Goal: Information Seeking & Learning: Find specific page/section

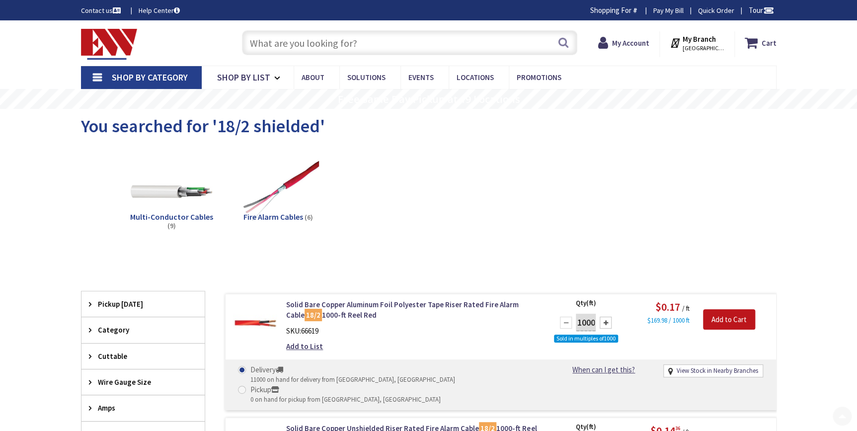
click at [299, 45] on input "text" at bounding box center [409, 42] width 335 height 25
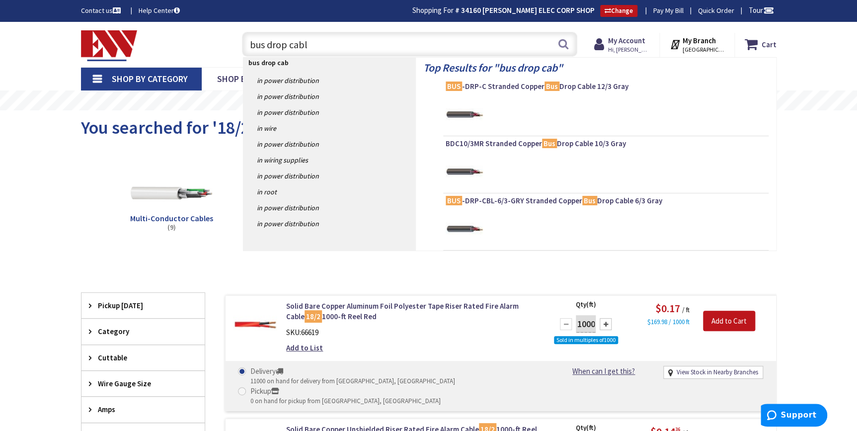
type input "bus drop cable"
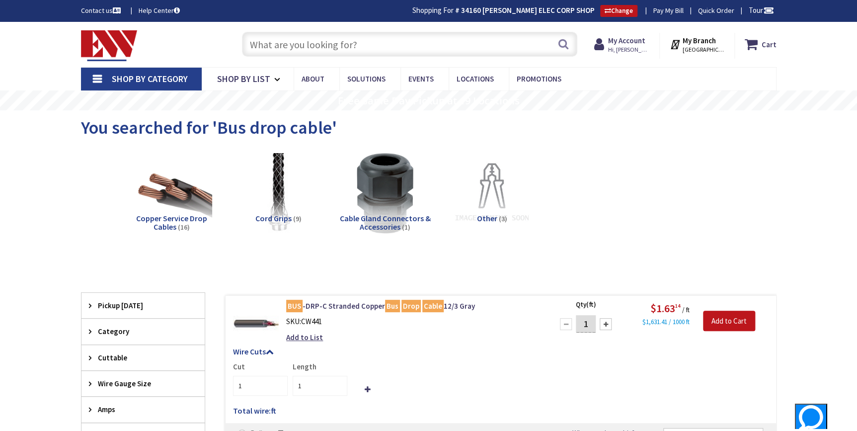
click at [327, 48] on input "text" at bounding box center [409, 44] width 335 height 25
click at [109, 40] on img at bounding box center [109, 45] width 57 height 31
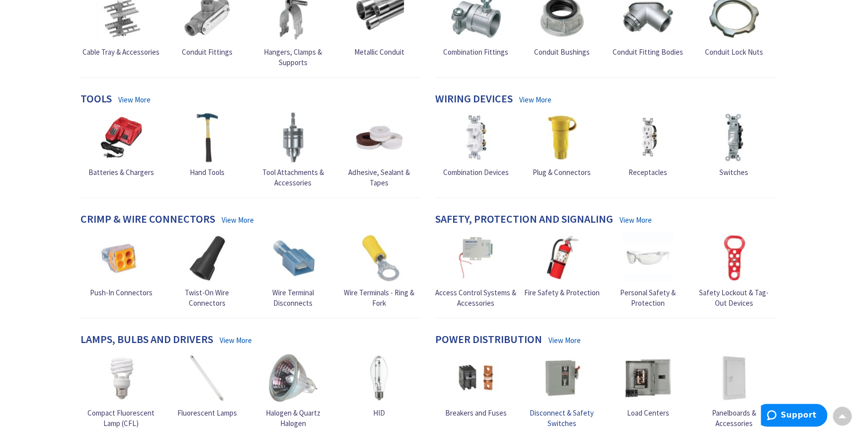
scroll to position [497, 0]
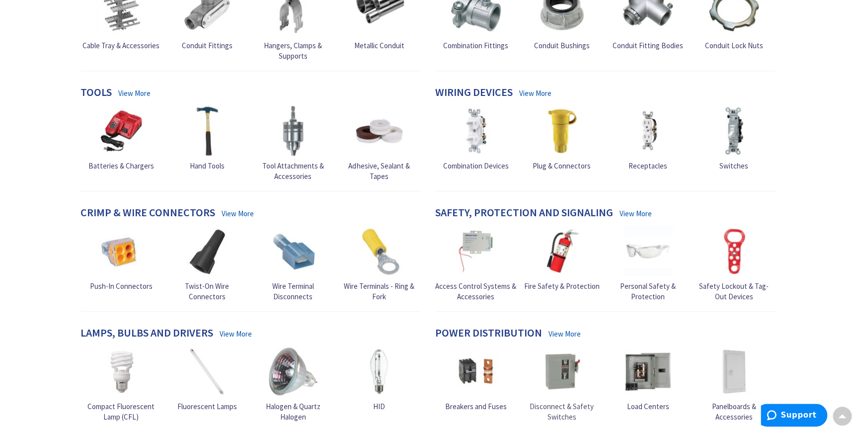
click at [571, 363] on img at bounding box center [562, 371] width 50 height 50
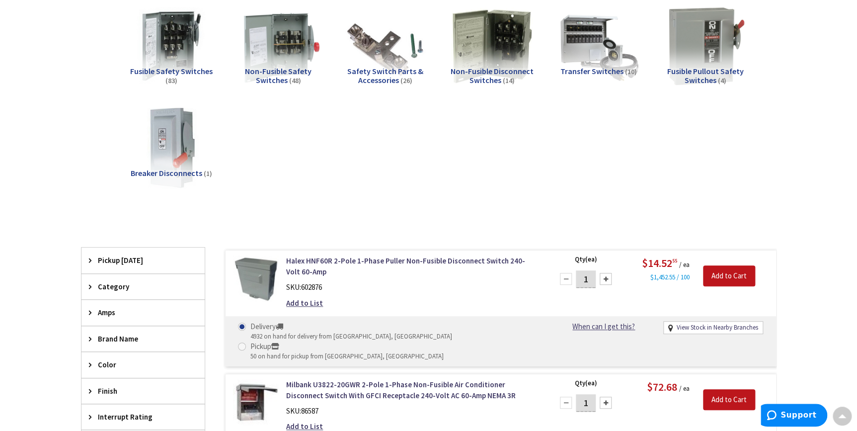
scroll to position [181, 0]
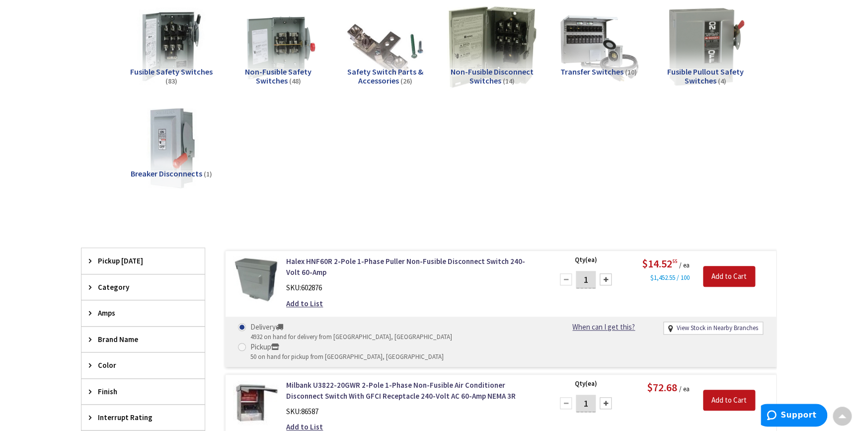
click at [482, 56] on img at bounding box center [492, 46] width 90 height 90
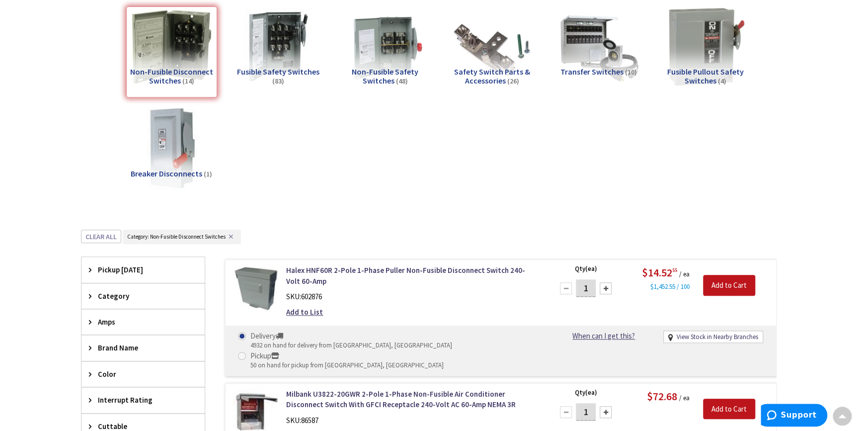
scroll to position [410, 0]
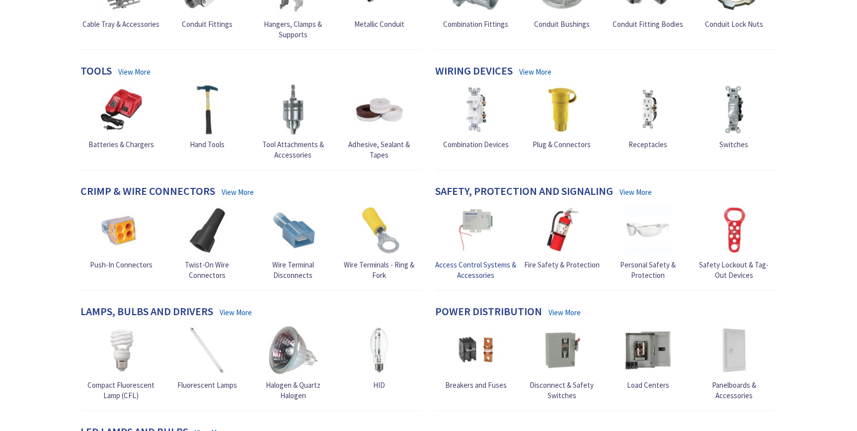
scroll to position [442, 0]
click at [546, 354] on img at bounding box center [562, 350] width 50 height 50
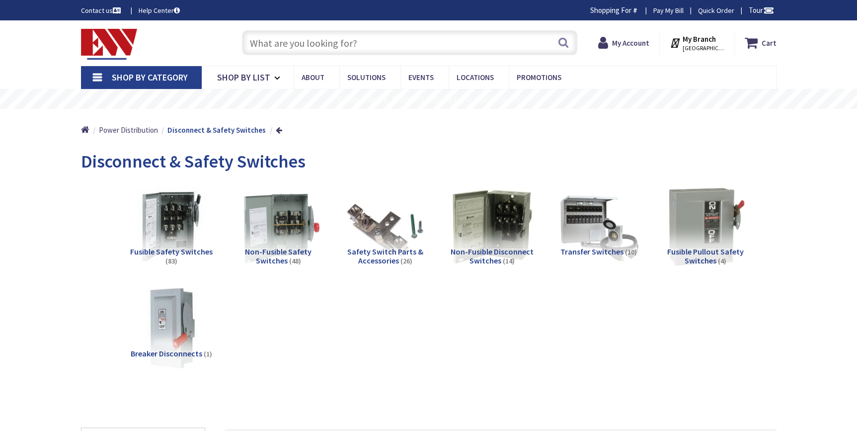
click at [273, 224] on img at bounding box center [278, 226] width 90 height 90
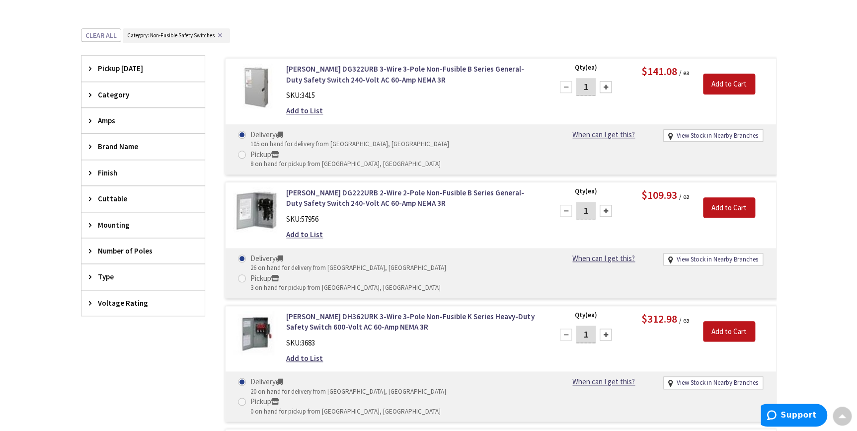
scroll to position [366, 0]
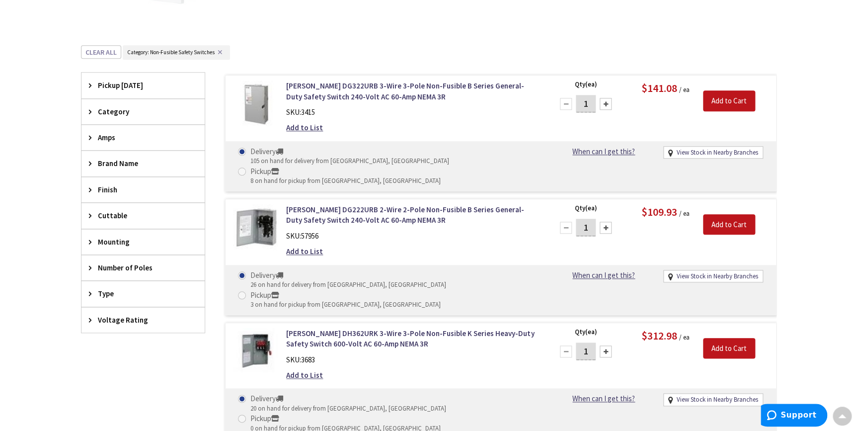
click at [117, 185] on span "Finish" at bounding box center [138, 189] width 81 height 10
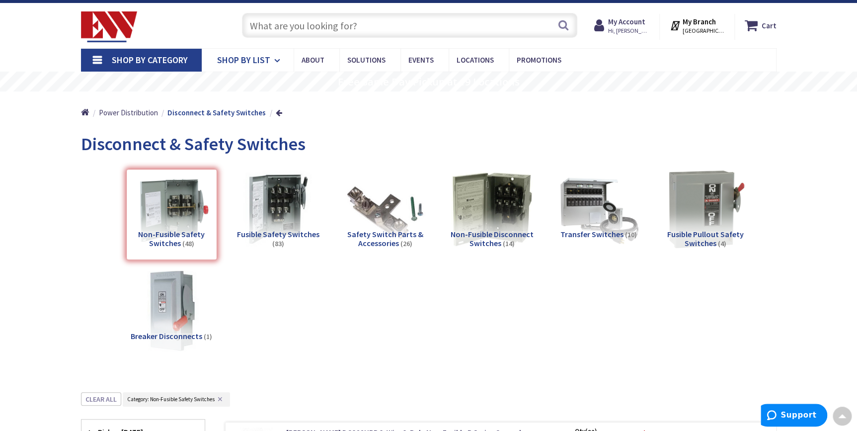
scroll to position [0, 0]
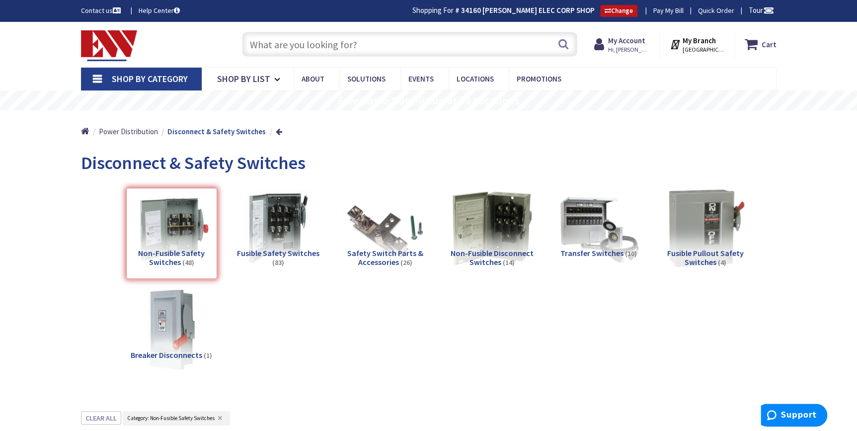
click at [270, 47] on input "text" at bounding box center [409, 44] width 335 height 25
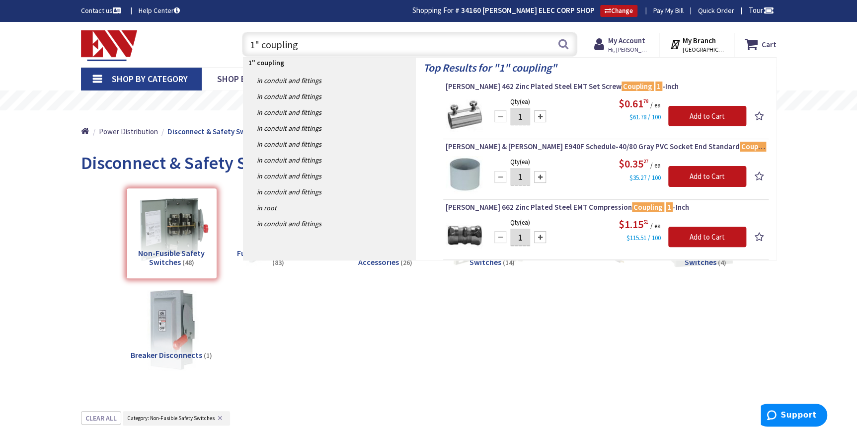
drag, startPoint x: 331, startPoint y: 44, endPoint x: 263, endPoint y: 45, distance: 68.5
click at [263, 45] on input "1" coupling" at bounding box center [409, 44] width 335 height 25
type input "1" emt"
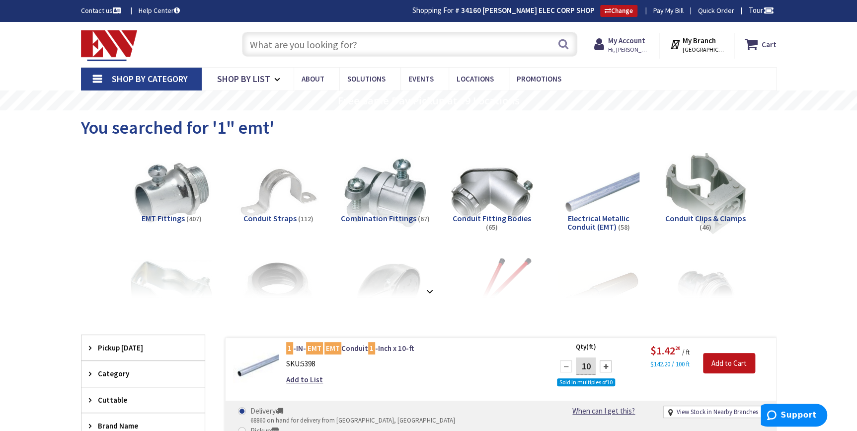
click at [317, 50] on input "text" at bounding box center [409, 44] width 335 height 25
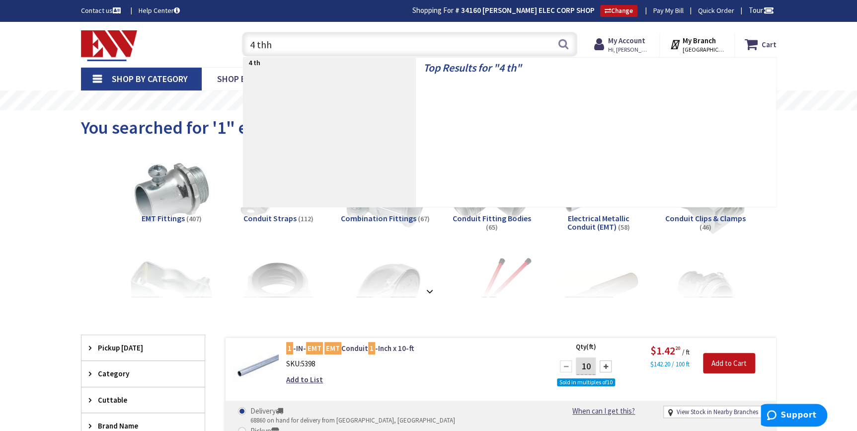
type input "4 thhn"
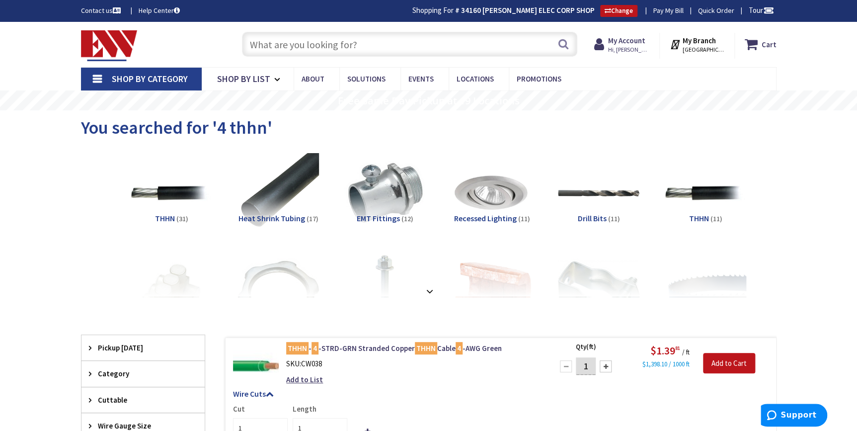
click at [294, 44] on input "text" at bounding box center [409, 44] width 335 height 25
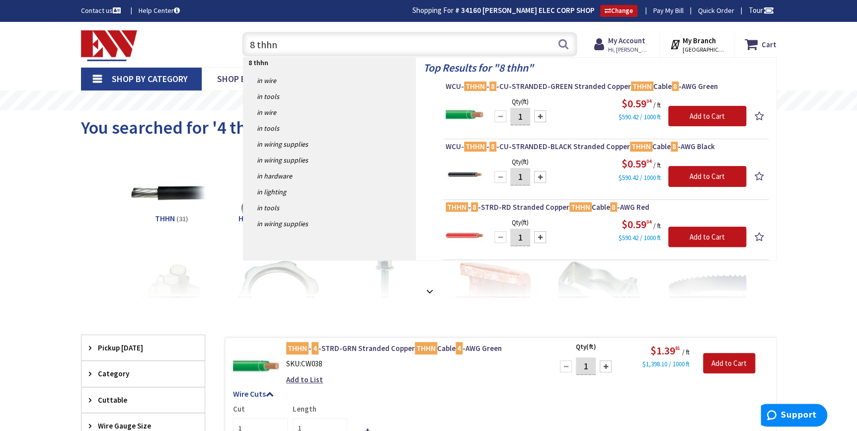
drag, startPoint x: 254, startPoint y: 48, endPoint x: 164, endPoint y: 45, distance: 89.9
click at [166, 45] on div "Toggle Nav 8 thhn 8 thhn Search Cart My Cart Close" at bounding box center [429, 44] width 710 height 33
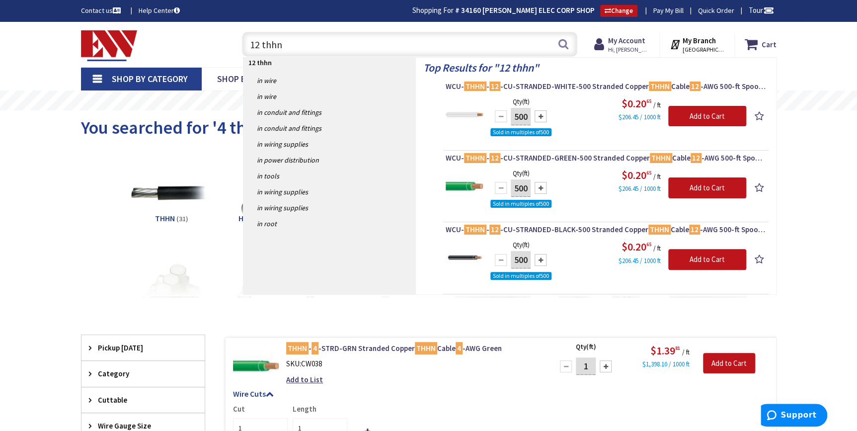
drag, startPoint x: 298, startPoint y: 46, endPoint x: 195, endPoint y: 38, distance: 103.6
click at [195, 38] on div "Toggle Nav 12 thhn 12 thhn Search Cart My Cart Close" at bounding box center [429, 44] width 710 height 33
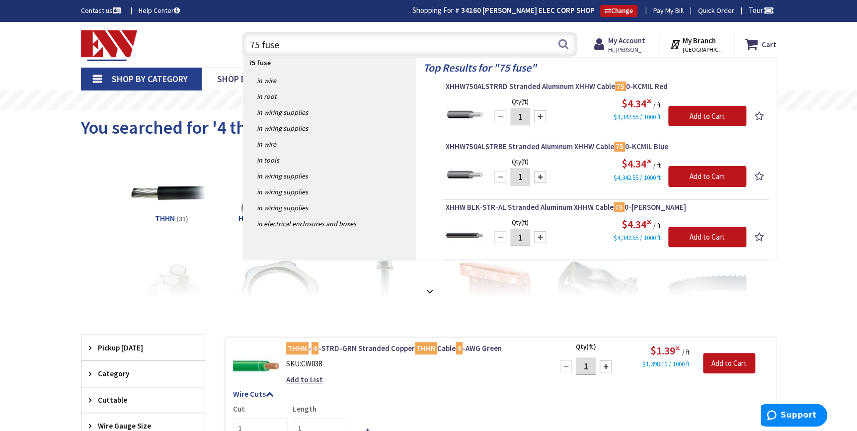
type input "75 fuses"
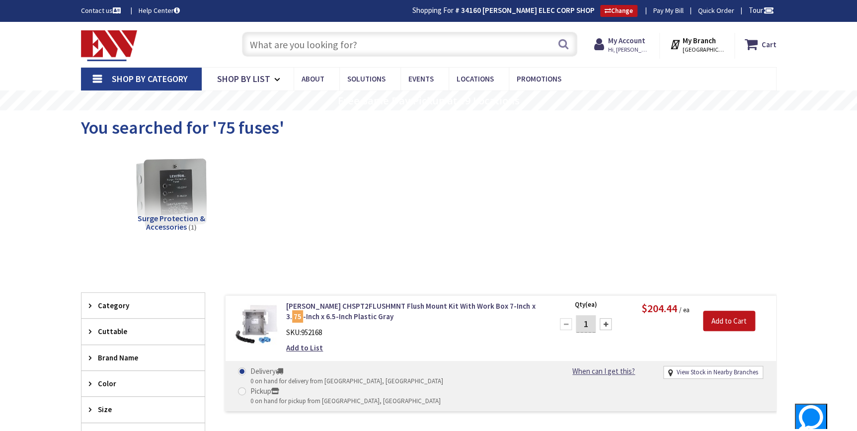
click at [280, 45] on input "text" at bounding box center [409, 44] width 335 height 25
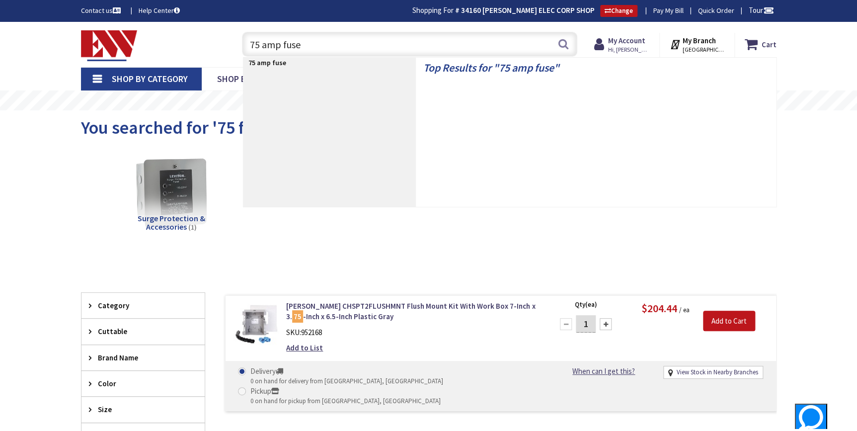
type input "75 amp fuses"
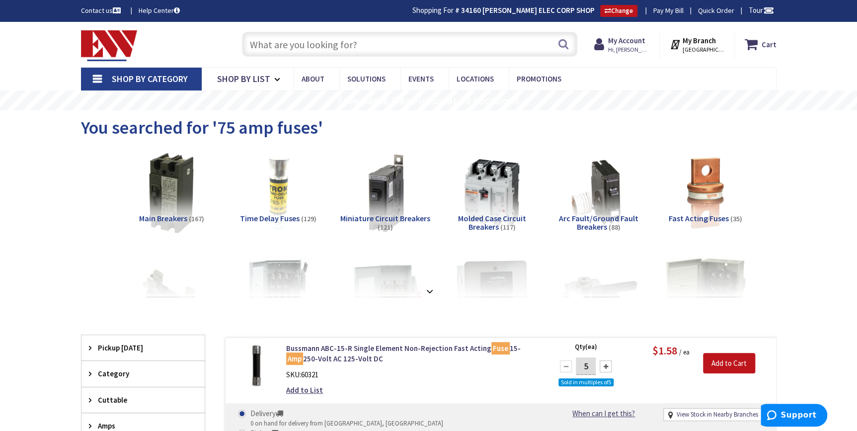
click at [323, 46] on input "text" at bounding box center [409, 44] width 335 height 25
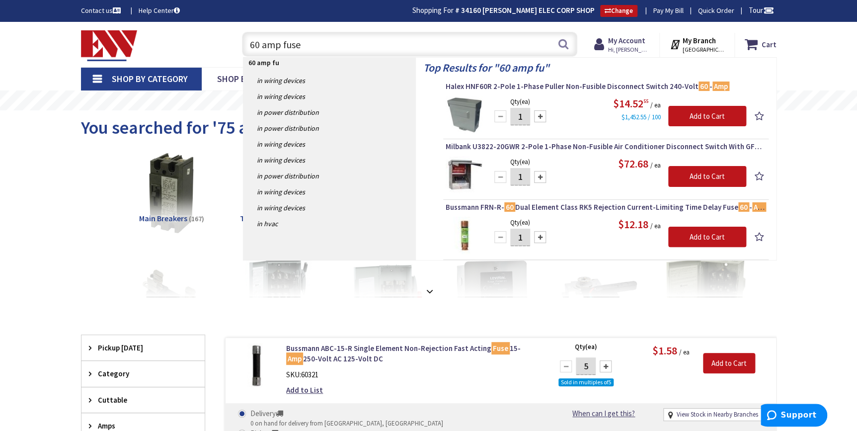
type input "60 amp fuses"
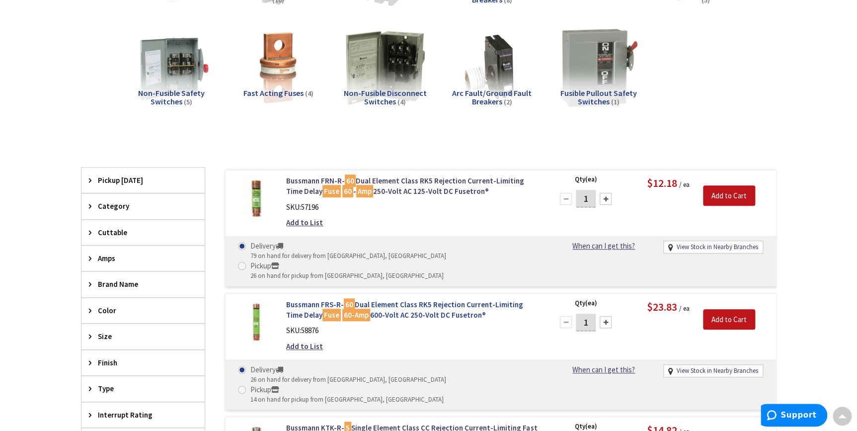
scroll to position [227, 0]
